Goal: Communication & Community: Answer question/provide support

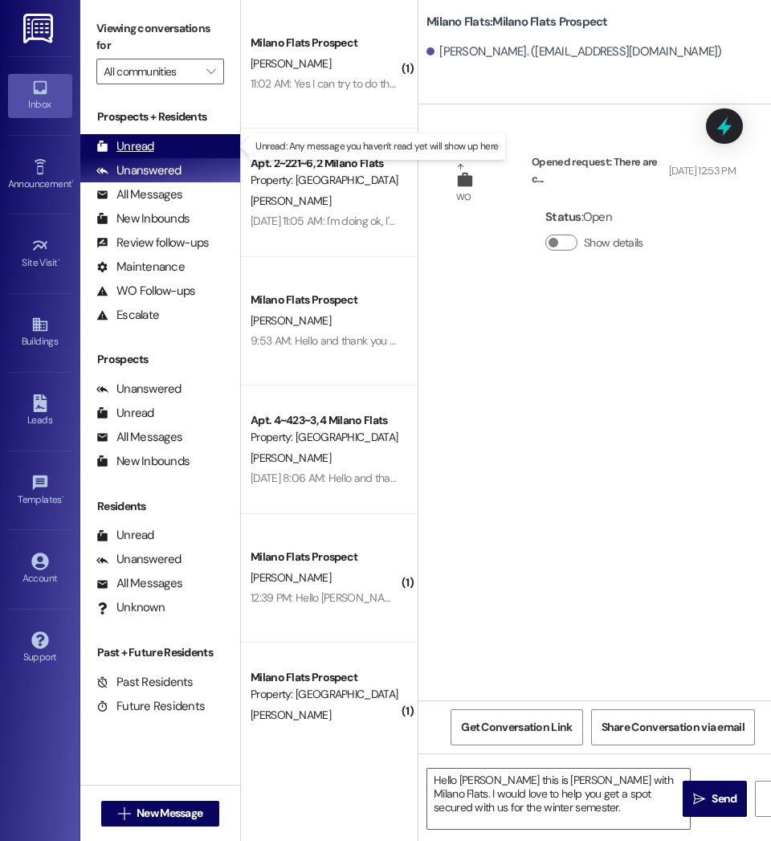
drag, startPoint x: 0, startPoint y: 0, endPoint x: 130, endPoint y: 140, distance: 191.0
click at [130, 140] on div "Unread" at bounding box center [125, 146] width 58 height 17
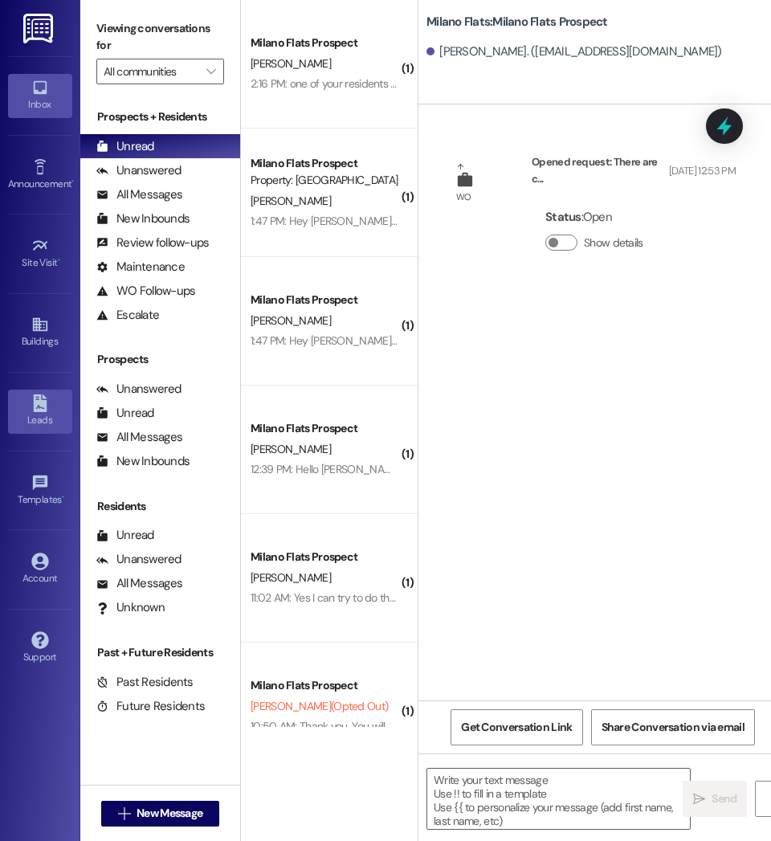
click at [41, 429] on link "Leads" at bounding box center [40, 411] width 64 height 43
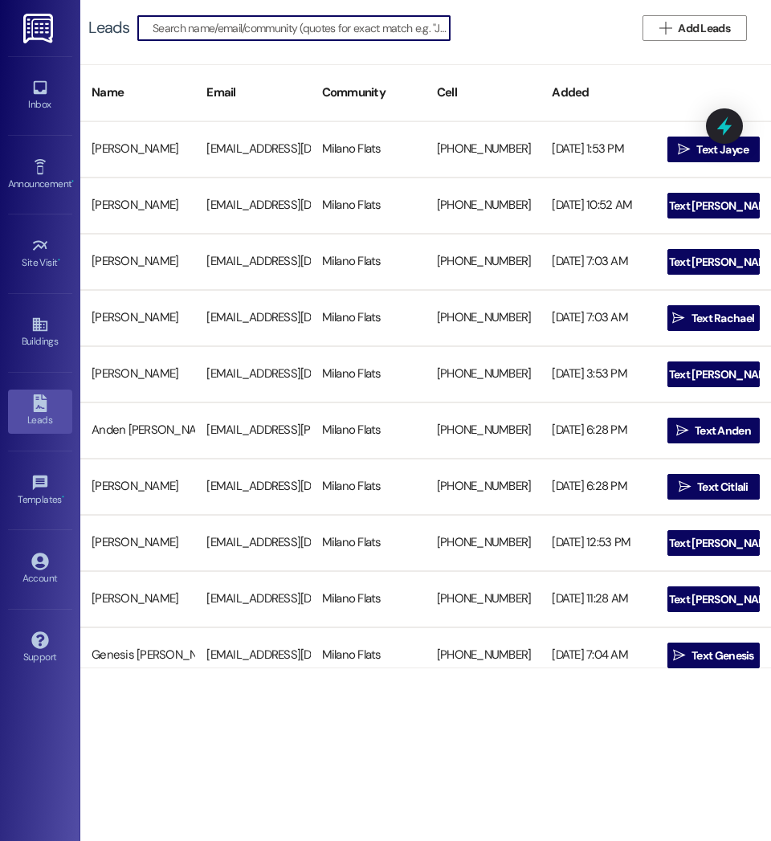
click at [195, 26] on input at bounding box center [301, 28] width 297 height 22
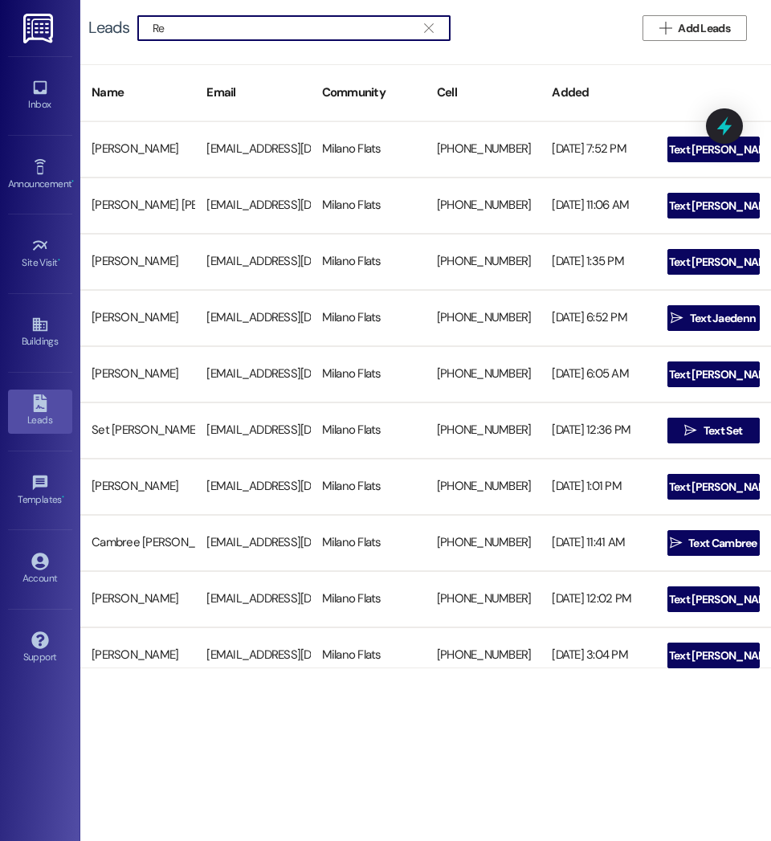
type input "R"
type input "[PERSON_NAME] Du"
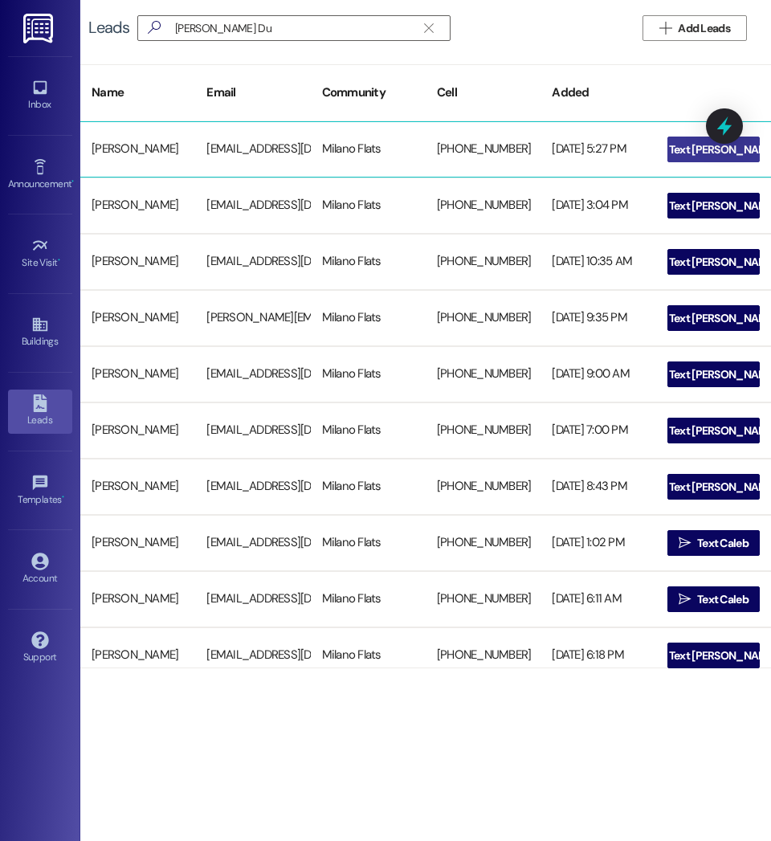
click at [662, 155] on icon "" at bounding box center [656, 149] width 12 height 13
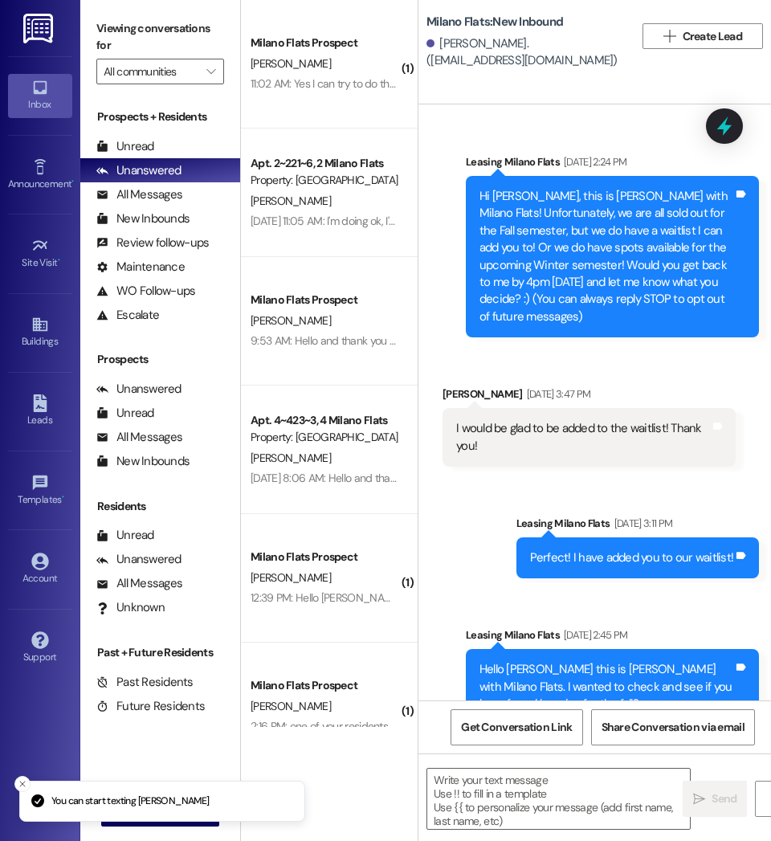
scroll to position [38, 0]
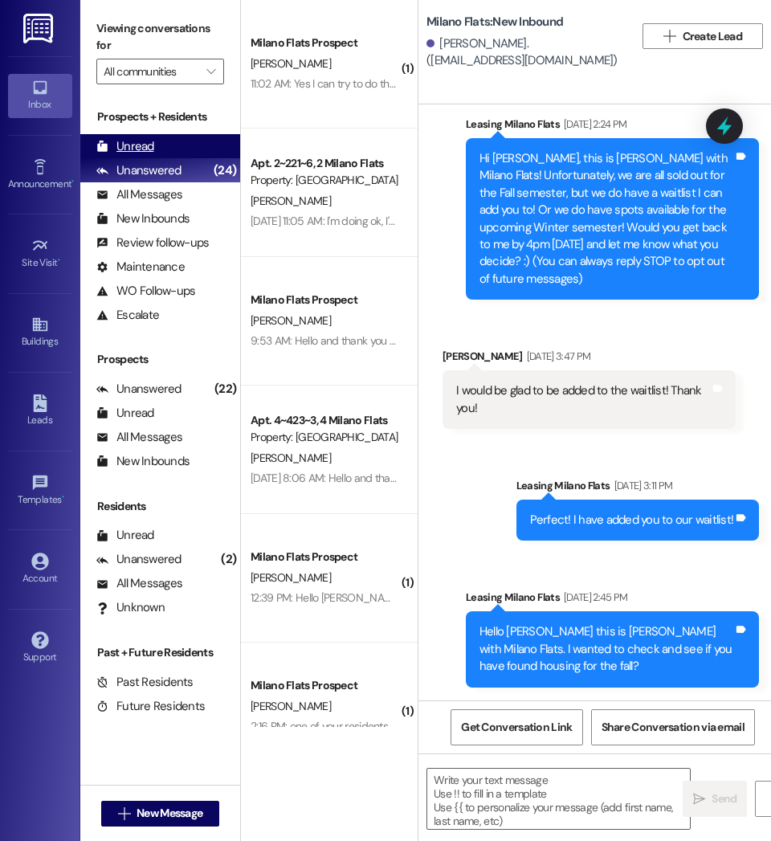
click at [130, 149] on div "Unread" at bounding box center [125, 146] width 58 height 17
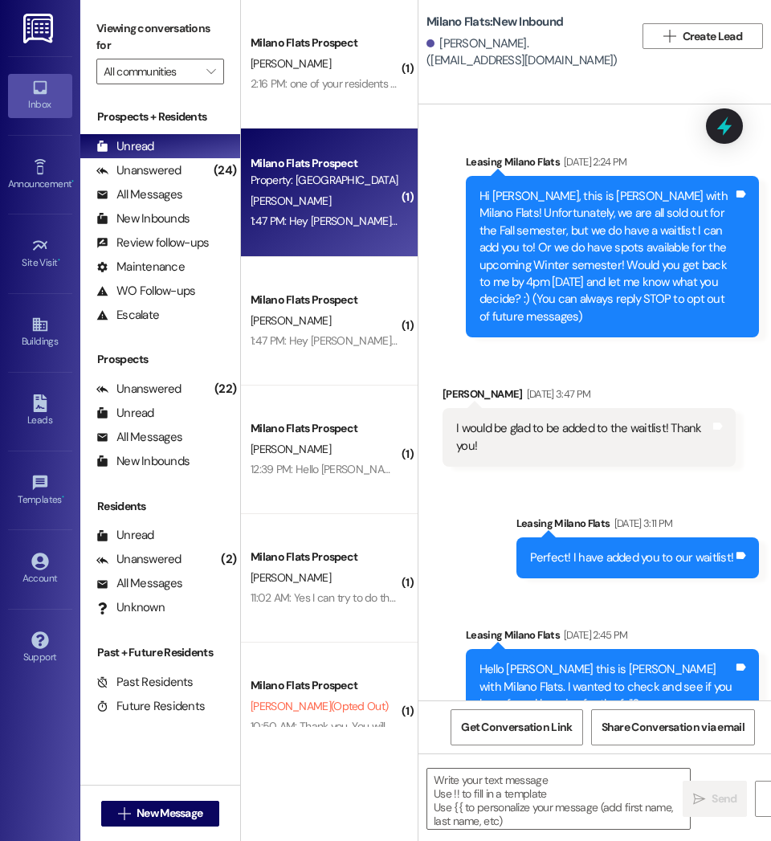
click at [318, 223] on div "1:47 PM: Hey [PERSON_NAME] sorry for not getting back sooner but I was able to …" at bounding box center [513, 221] width 524 height 14
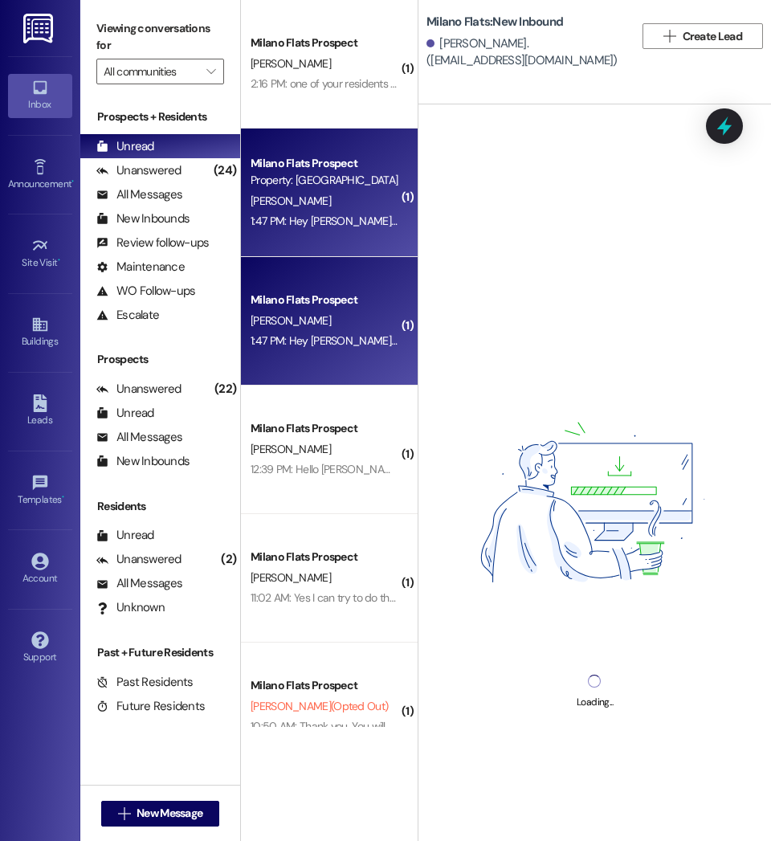
click at [313, 221] on div "1:47 PM: Hey [PERSON_NAME] sorry for not getting back sooner but I was able to …" at bounding box center [513, 221] width 524 height 14
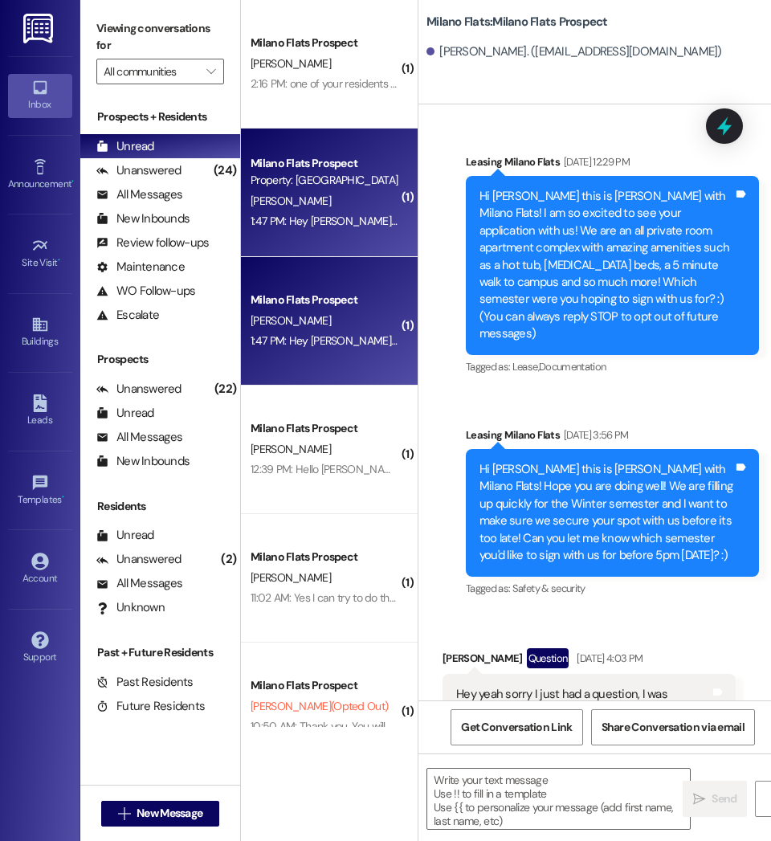
scroll to position [35640, 0]
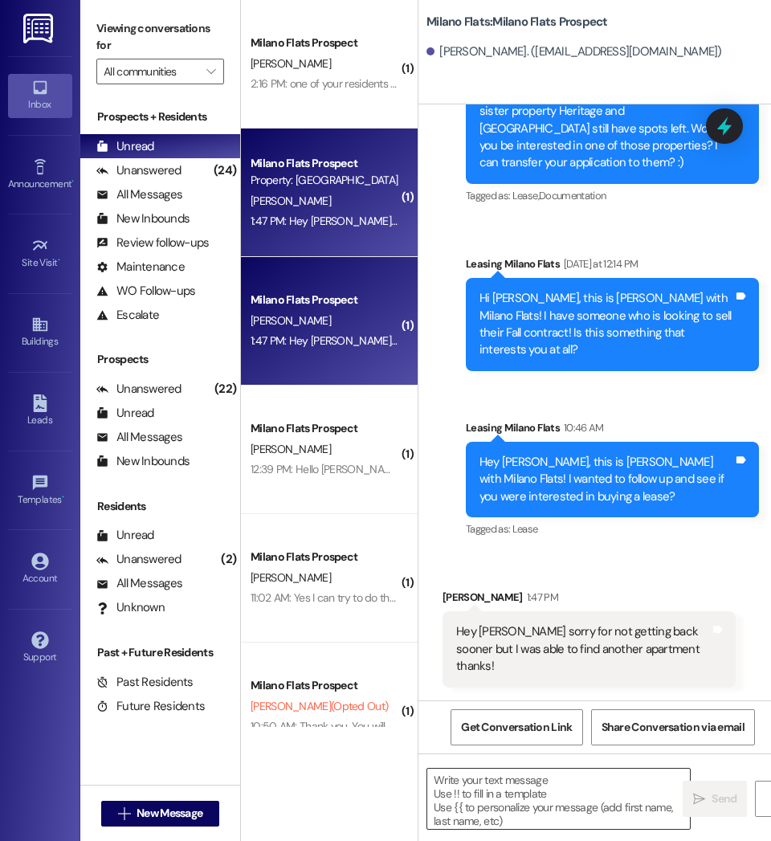
click at [486, 807] on textarea at bounding box center [558, 799] width 263 height 60
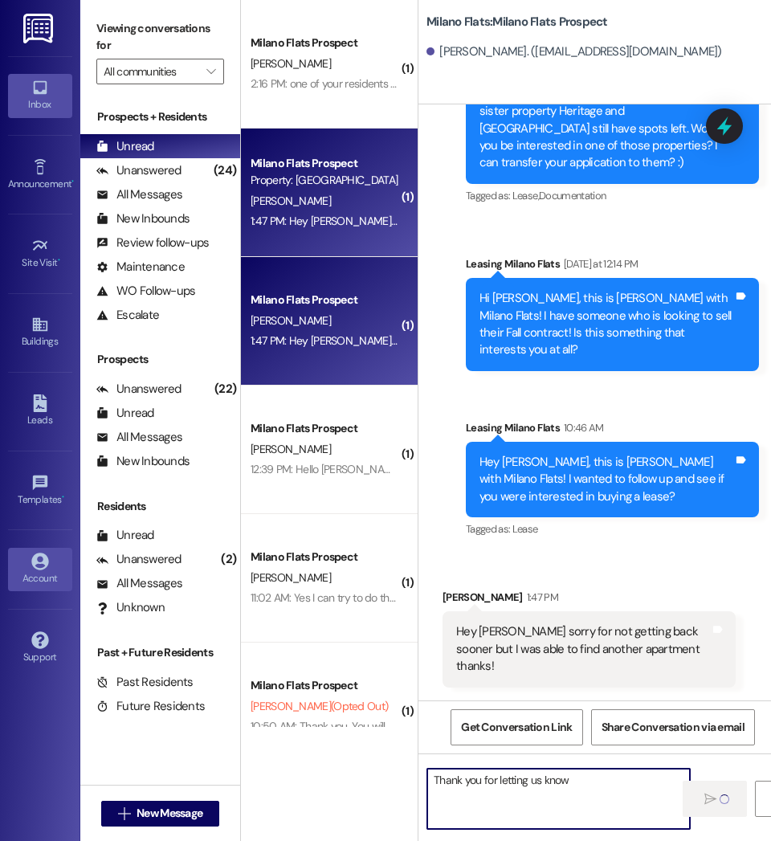
type textarea "Thank you for letting us know"
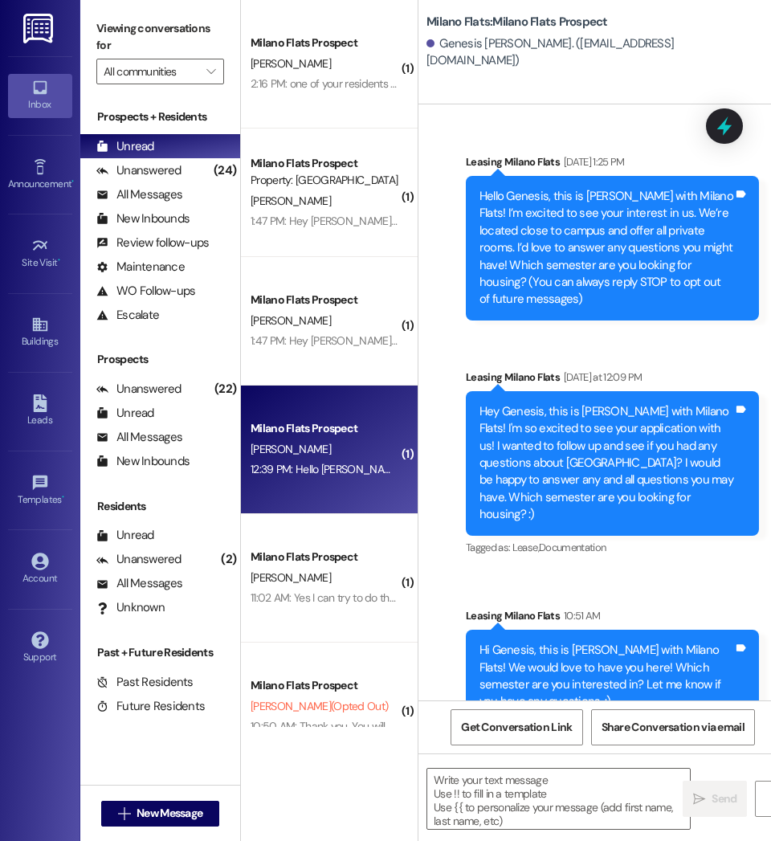
scroll to position [146, 0]
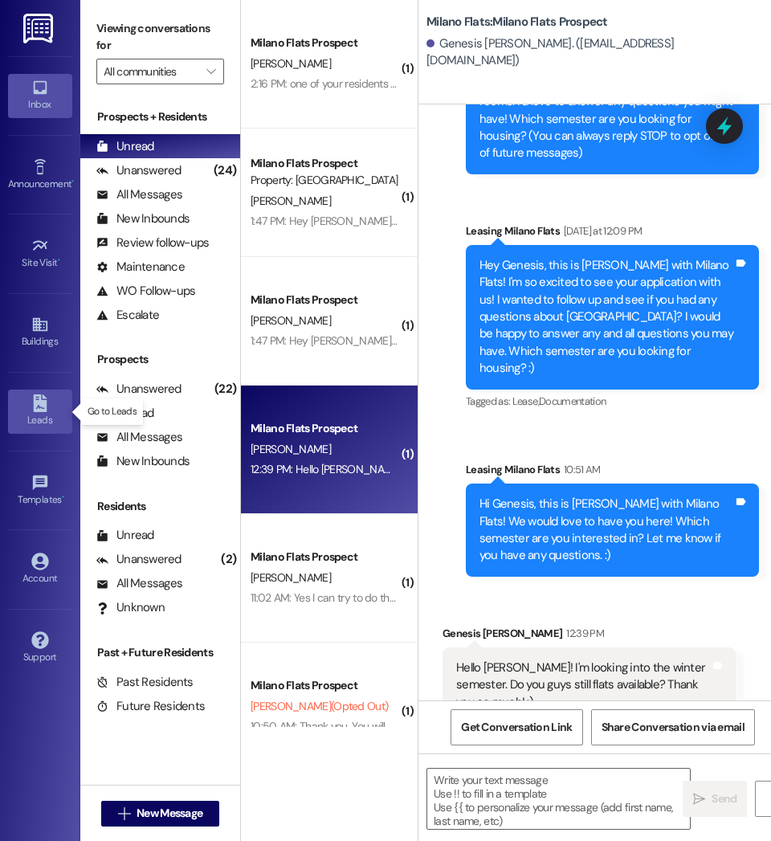
click at [37, 408] on icon at bounding box center [40, 403] width 18 height 18
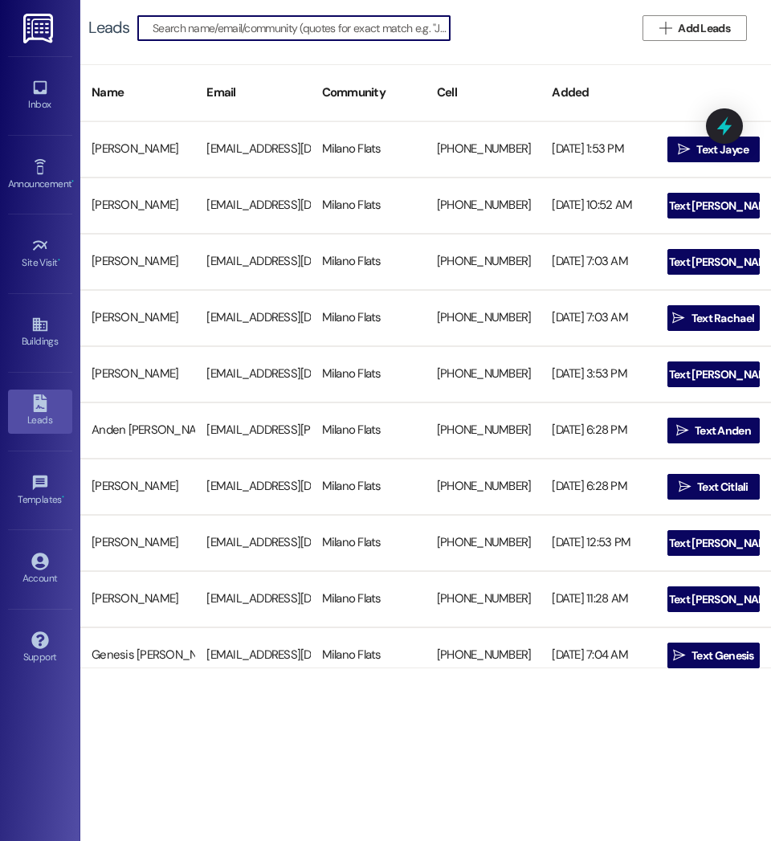
click at [192, 33] on input at bounding box center [301, 28] width 297 height 22
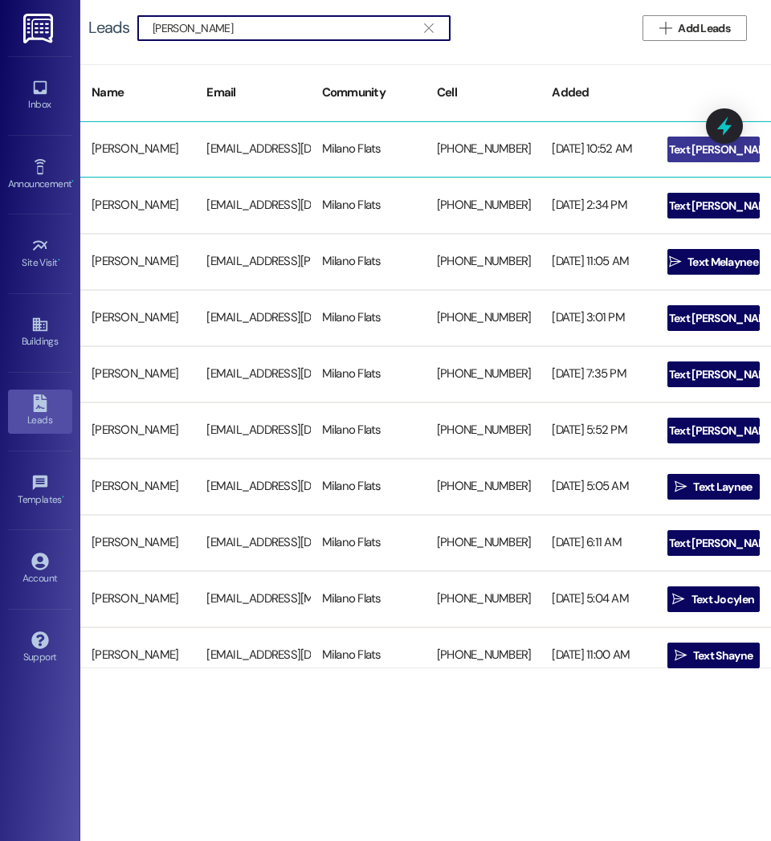
type input "[PERSON_NAME]"
click at [685, 141] on span " Text [PERSON_NAME]" at bounding box center [713, 149] width 133 height 24
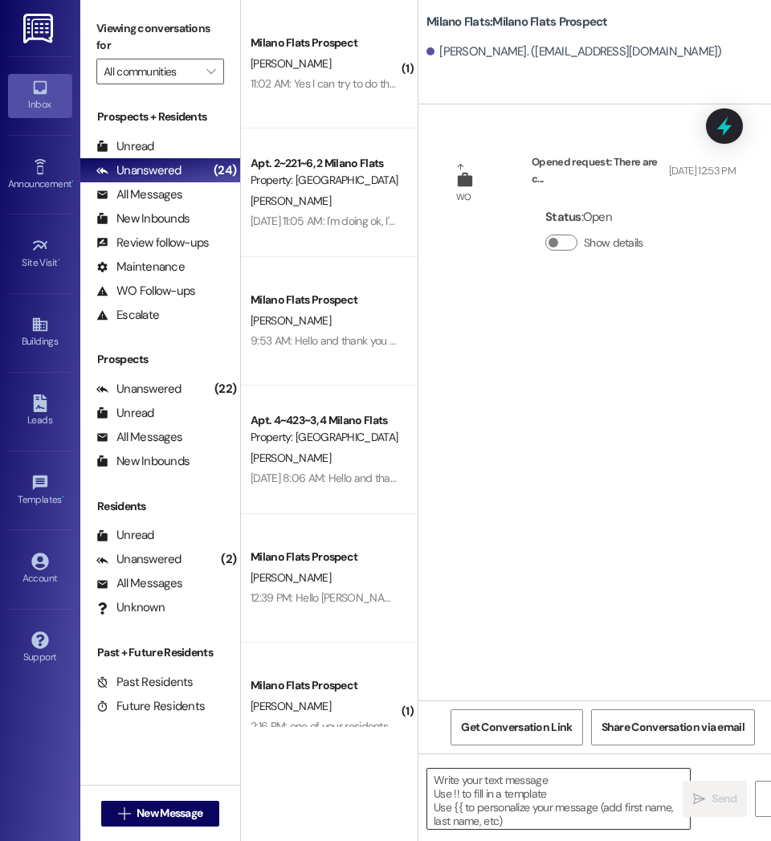
click at [496, 779] on textarea at bounding box center [558, 799] width 263 height 60
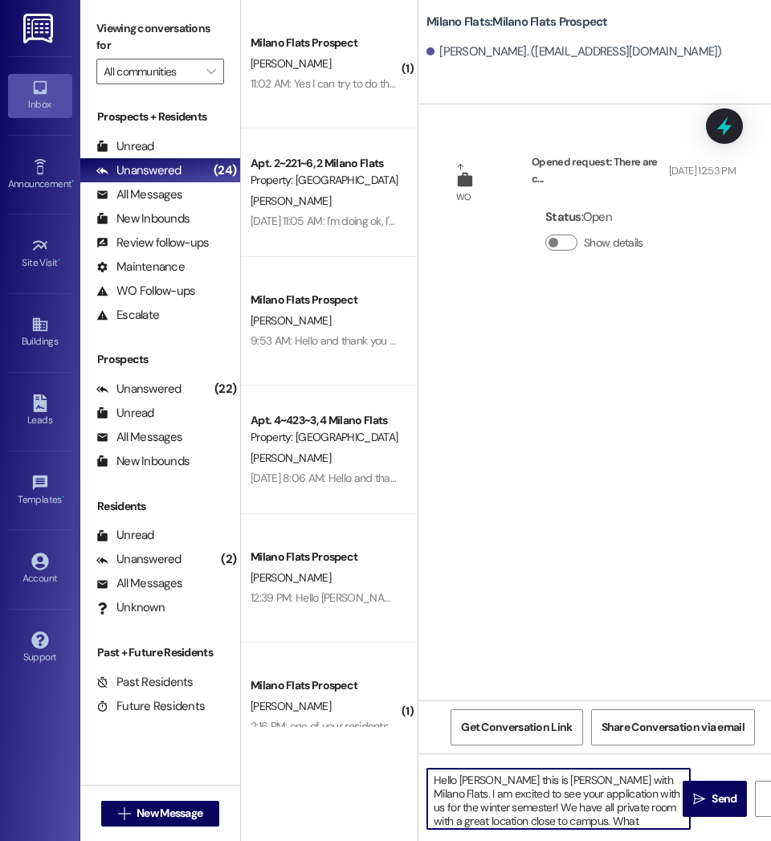
drag, startPoint x: 591, startPoint y: 822, endPoint x: 398, endPoint y: 770, distance: 200.3
click at [398, 770] on div "( 1 ) Milano Flats Prospect [PERSON_NAME] 11:02 AM: Yes I can try to do that!! …" at bounding box center [506, 420] width 530 height 841
type textarea "Hello [PERSON_NAME] this is [PERSON_NAME] with Milano Flats. I am excited to se…"
click at [720, 803] on span "Send" at bounding box center [724, 798] width 25 height 17
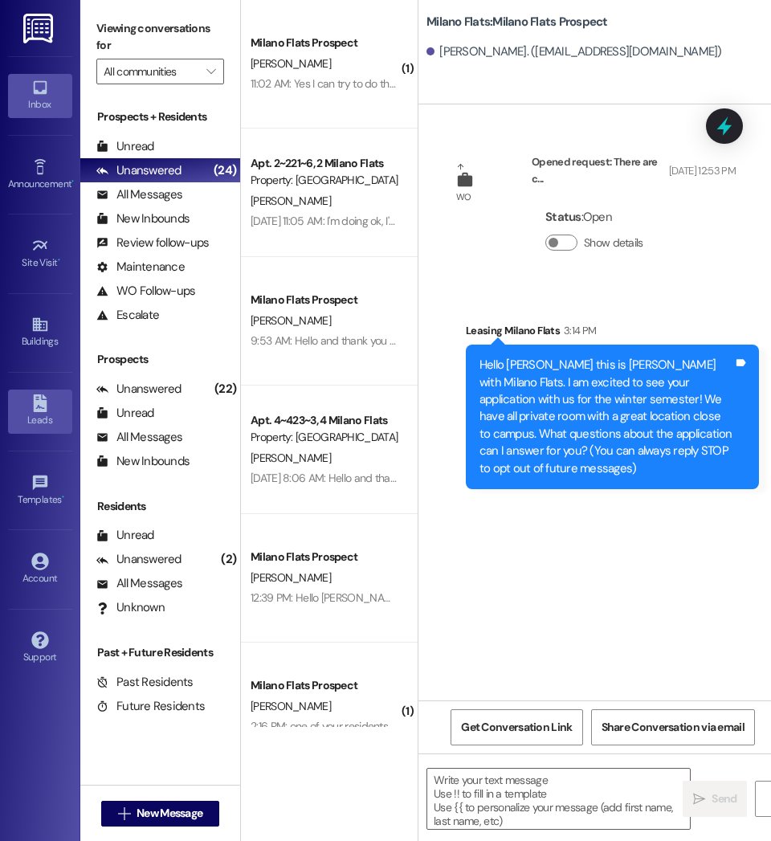
click at [37, 423] on div "Leads" at bounding box center [40, 420] width 80 height 16
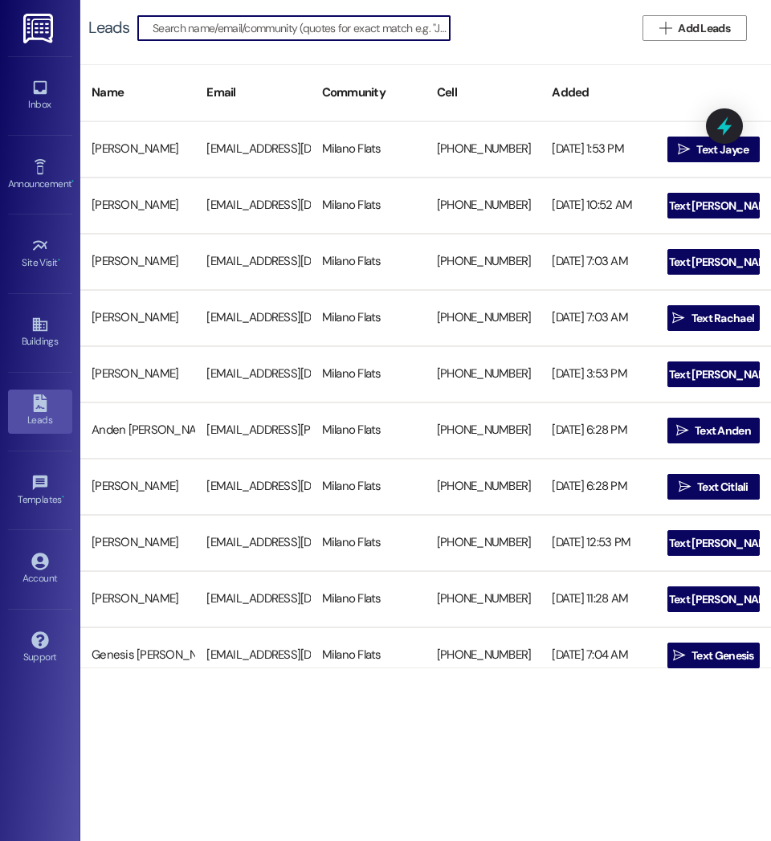
click at [206, 29] on input at bounding box center [301, 28] width 297 height 22
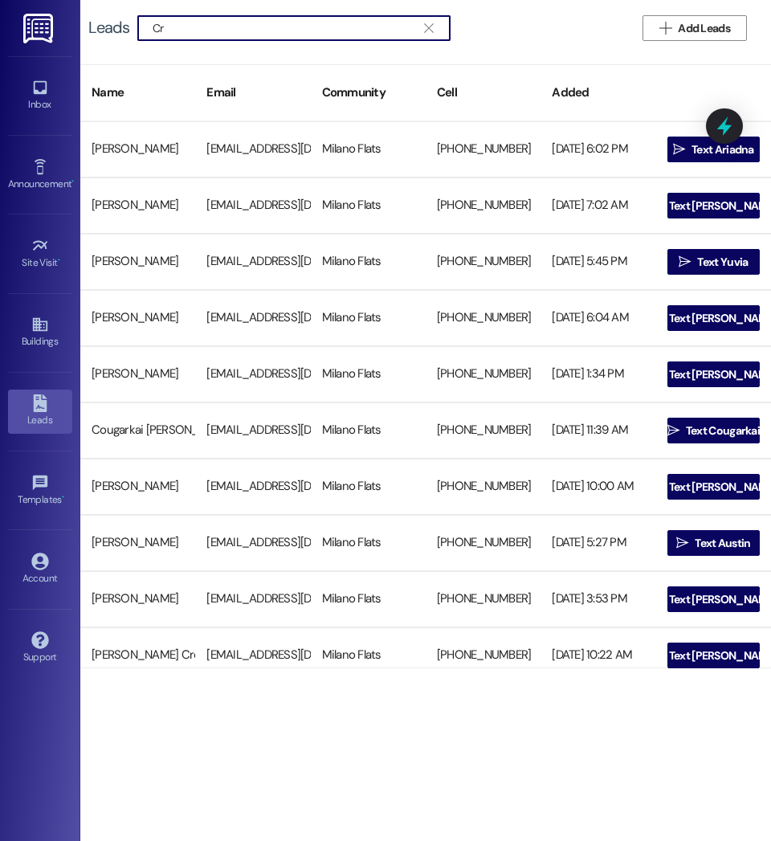
type input "C"
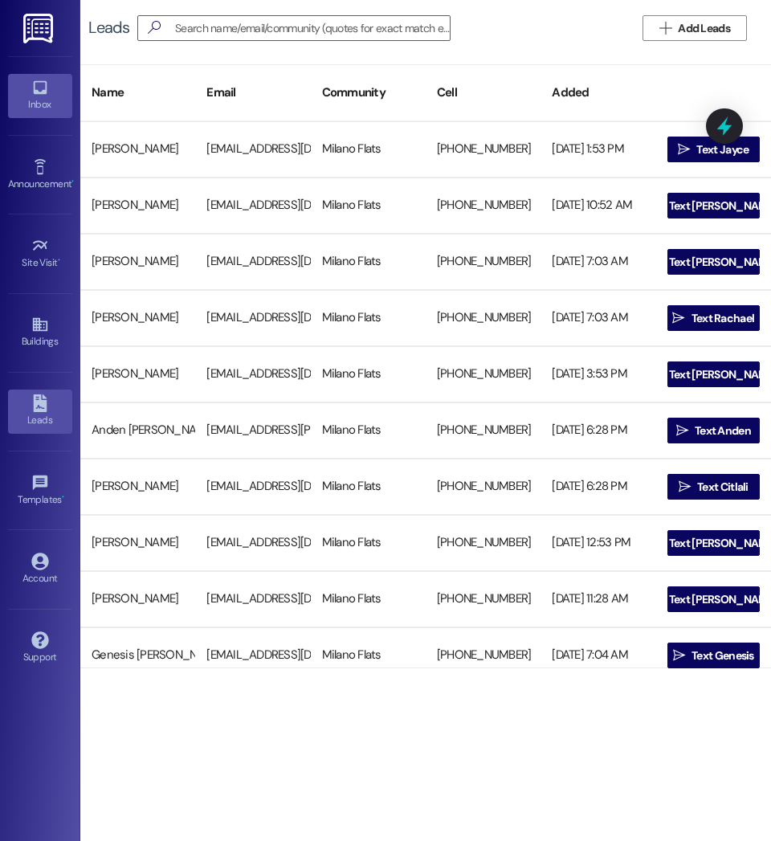
click at [43, 84] on icon at bounding box center [40, 88] width 18 height 18
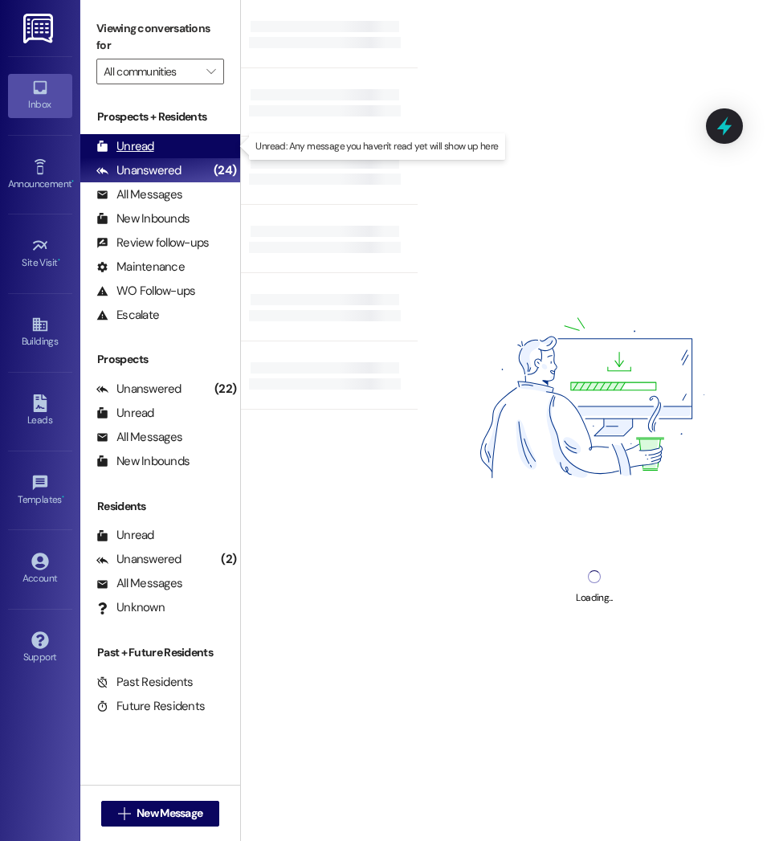
click at [128, 145] on div "Unread" at bounding box center [125, 146] width 58 height 17
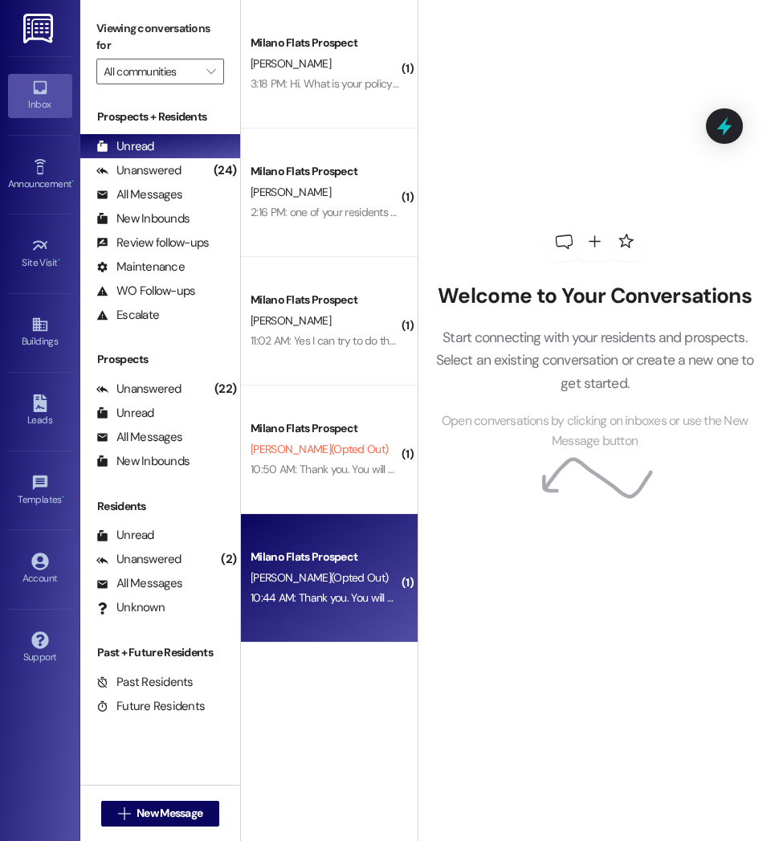
click at [342, 579] on span "[PERSON_NAME] (Opted Out)" at bounding box center [319, 577] width 137 height 14
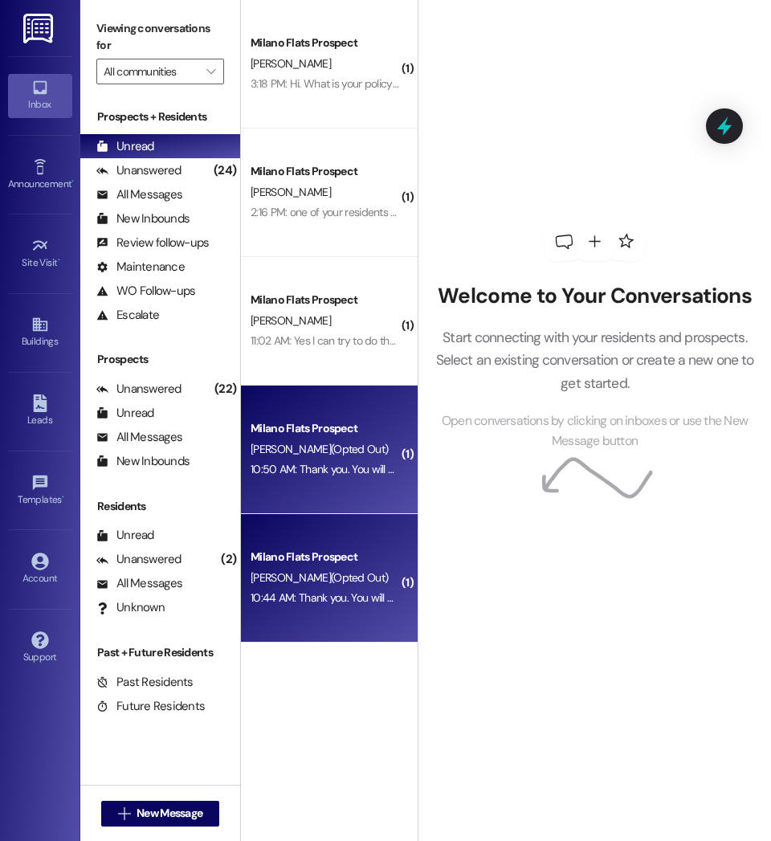
click at [339, 466] on div "10:50 AM: Thank you. You will no longer receive texts from this thread. Please …" at bounding box center [634, 469] width 767 height 14
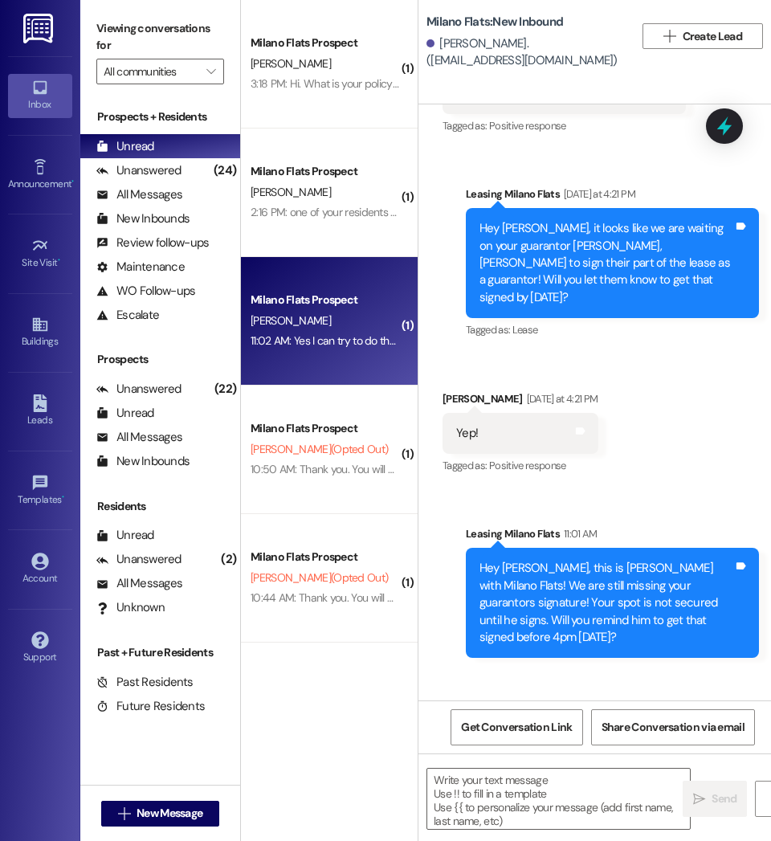
scroll to position [1325, 0]
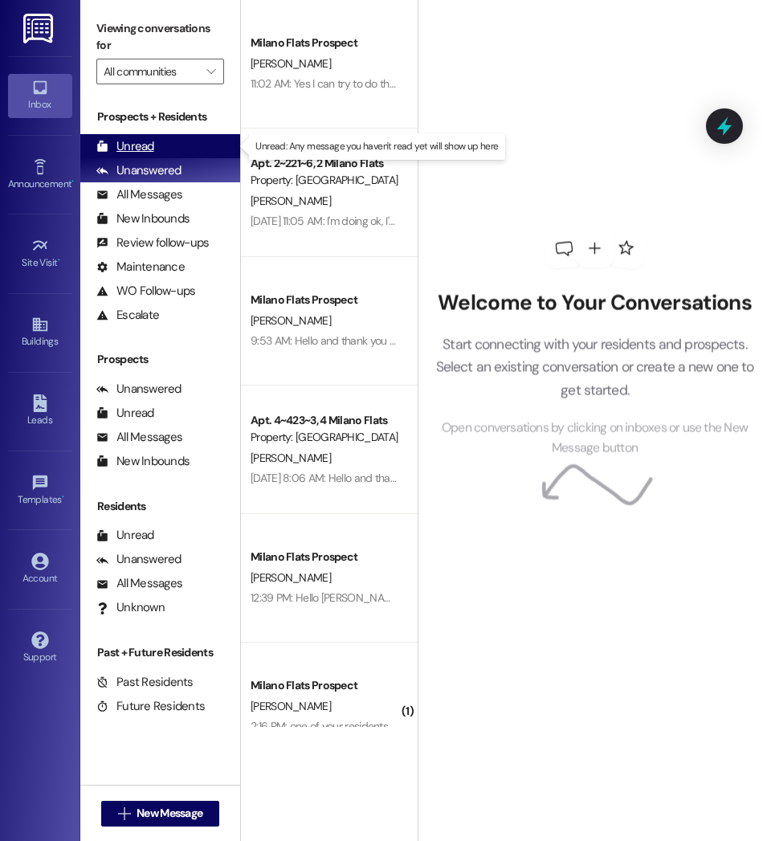
click at [172, 141] on div "Unread (0)" at bounding box center [160, 146] width 160 height 24
